Goal: Task Accomplishment & Management: Manage account settings

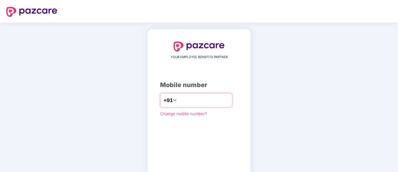
type input "**********"
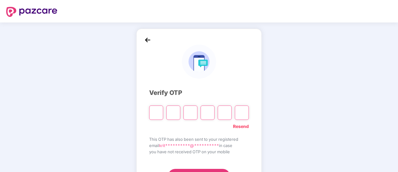
paste input "*"
type input "*"
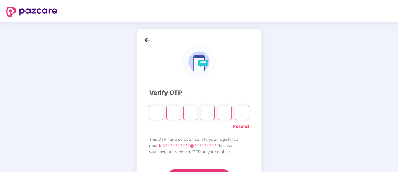
type input "*"
click at [175, 68] on div at bounding box center [199, 62] width 100 height 34
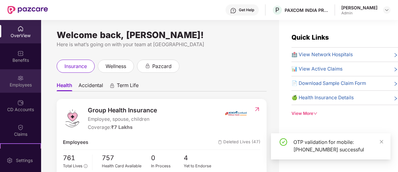
click at [21, 80] on img at bounding box center [20, 78] width 6 height 6
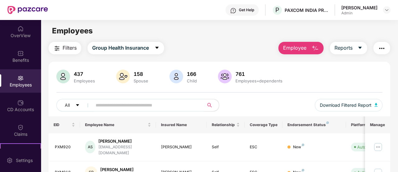
click at [172, 110] on span at bounding box center [146, 105] width 116 height 12
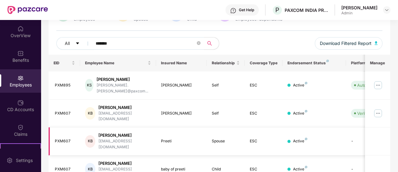
scroll to position [74, 0]
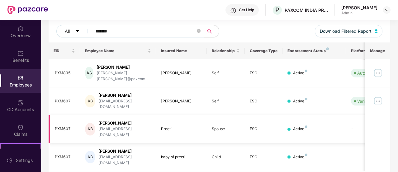
type input "*******"
click at [160, 121] on td "Preeti" at bounding box center [181, 129] width 51 height 28
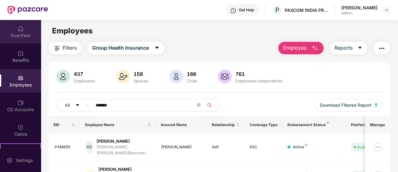
click at [17, 27] on img at bounding box center [20, 29] width 6 height 6
